Goal: Transaction & Acquisition: Purchase product/service

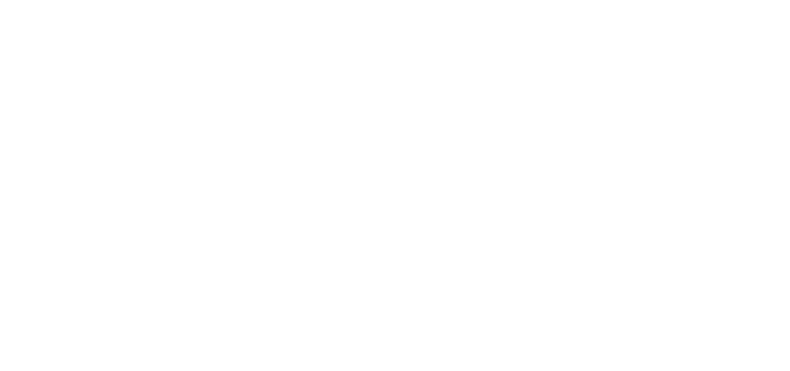
scroll to position [75, 0]
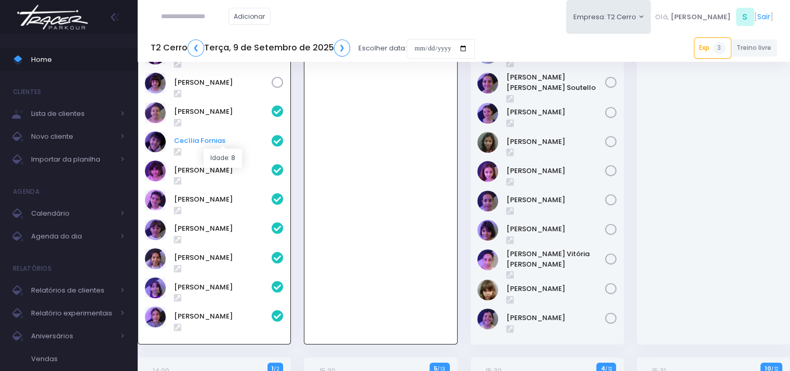
click at [197, 142] on link "Cecília Fornias" at bounding box center [223, 141] width 98 height 10
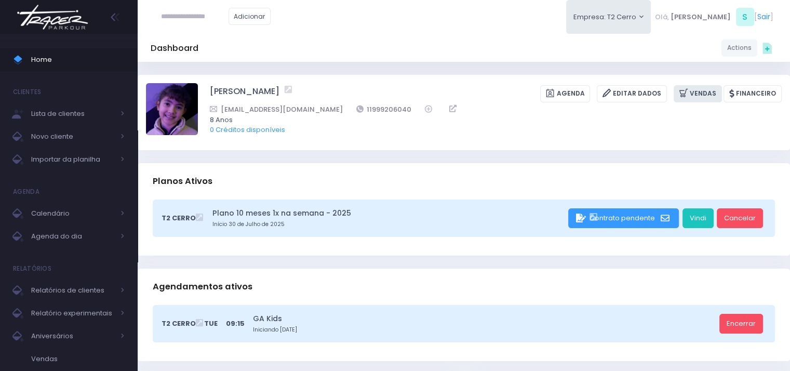
click at [690, 90] on icon at bounding box center [684, 93] width 11 height 12
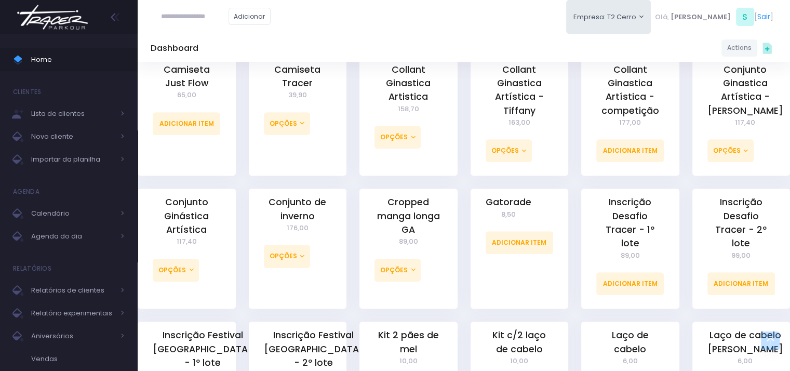
scroll to position [675, 0]
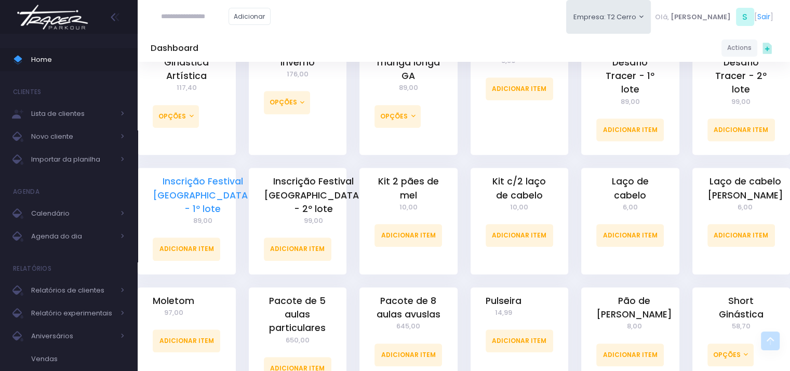
click at [187, 181] on link "Inscrição Festival GA - 1º lote" at bounding box center [203, 194] width 100 height 41
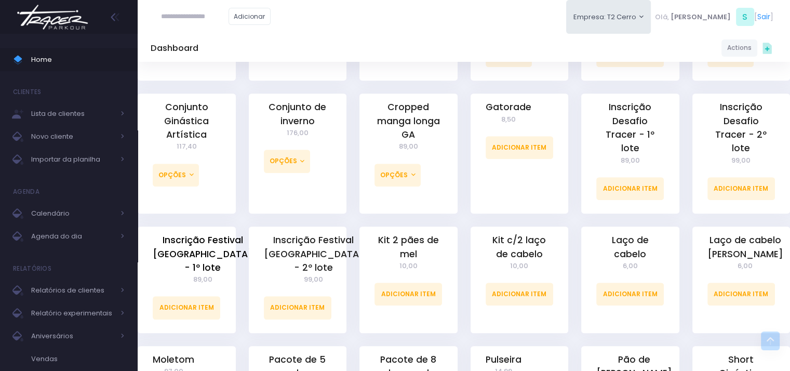
scroll to position [623, 0]
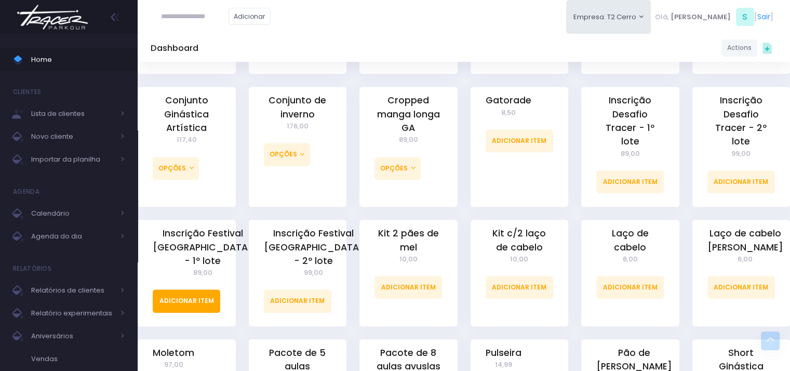
click at [207, 289] on link "Adicionar Item" at bounding box center [187, 300] width 68 height 23
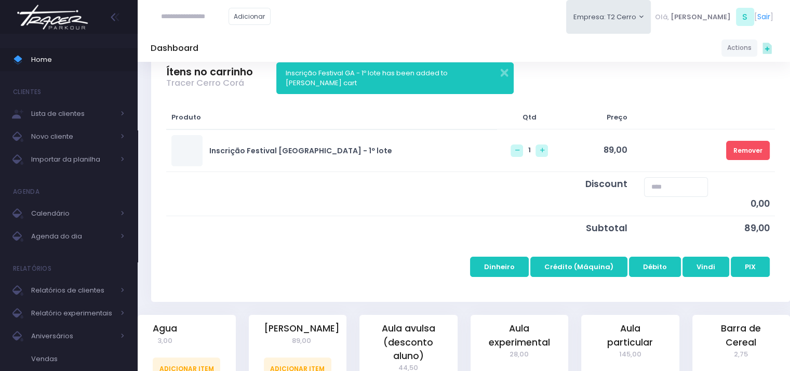
scroll to position [260, 0]
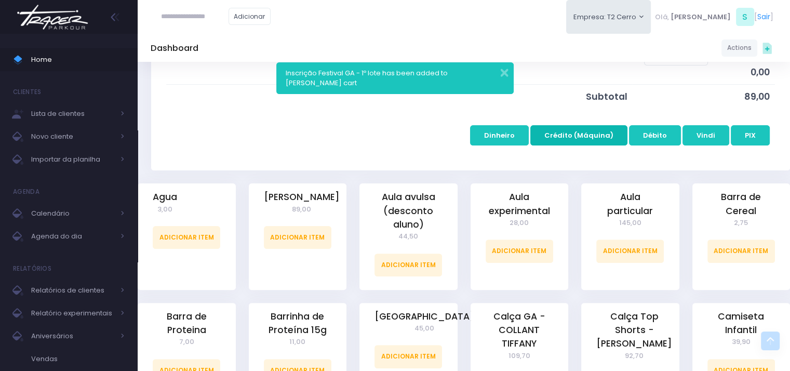
click at [591, 137] on button "Crédito (Máquina)" at bounding box center [578, 135] width 97 height 20
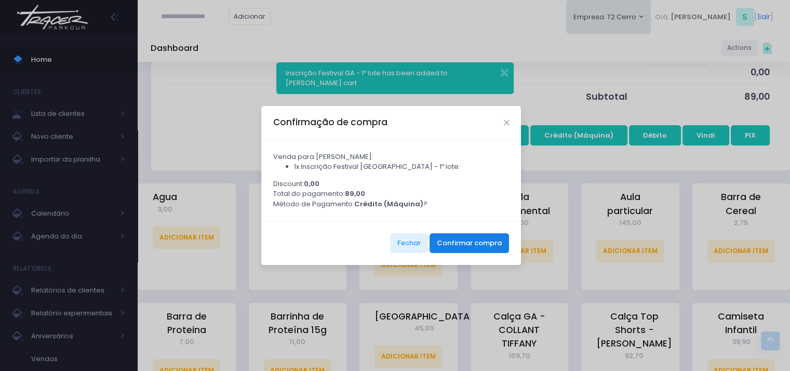
click at [435, 242] on button "Confirmar compra" at bounding box center [468, 243] width 79 height 20
